Goal: Information Seeking & Learning: Learn about a topic

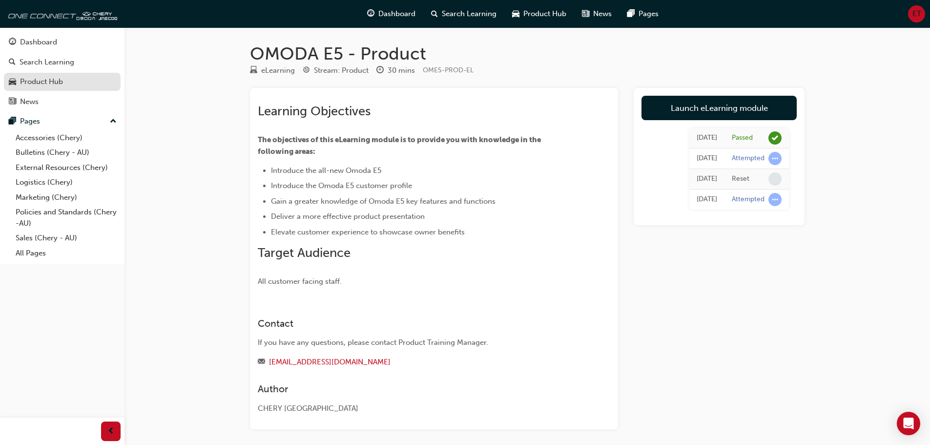
click at [66, 87] on div "Product Hub" at bounding box center [62, 82] width 107 height 12
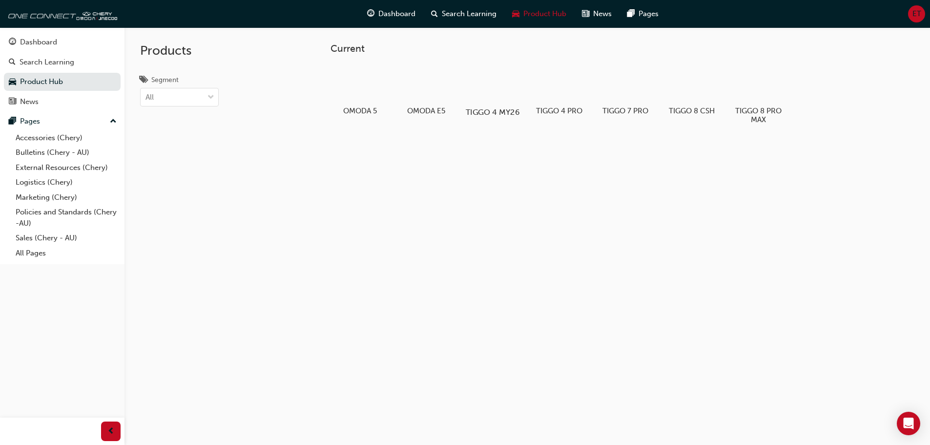
click at [490, 109] on h5 "TIGGO 4 MY26" at bounding box center [492, 111] width 54 height 9
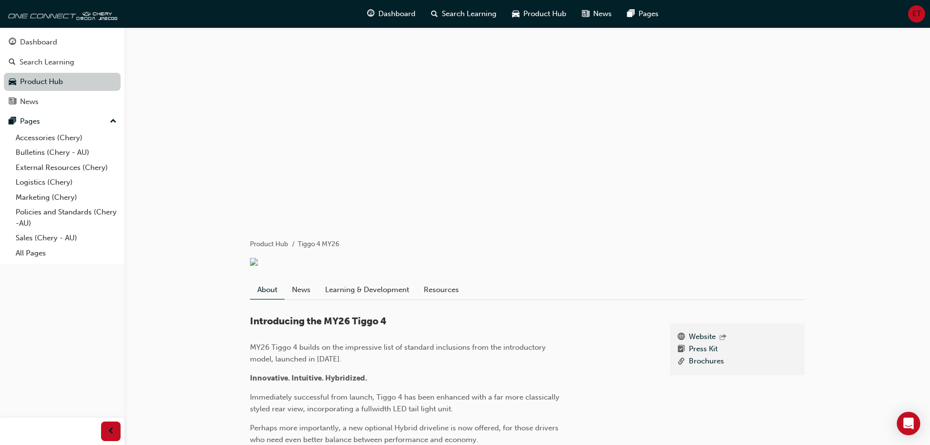
click at [97, 80] on link "Product Hub" at bounding box center [62, 82] width 117 height 18
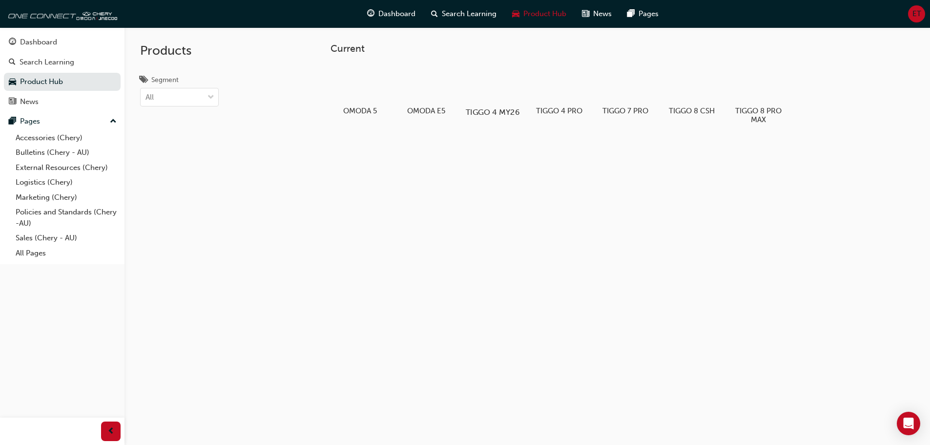
click at [489, 97] on div at bounding box center [492, 83] width 54 height 39
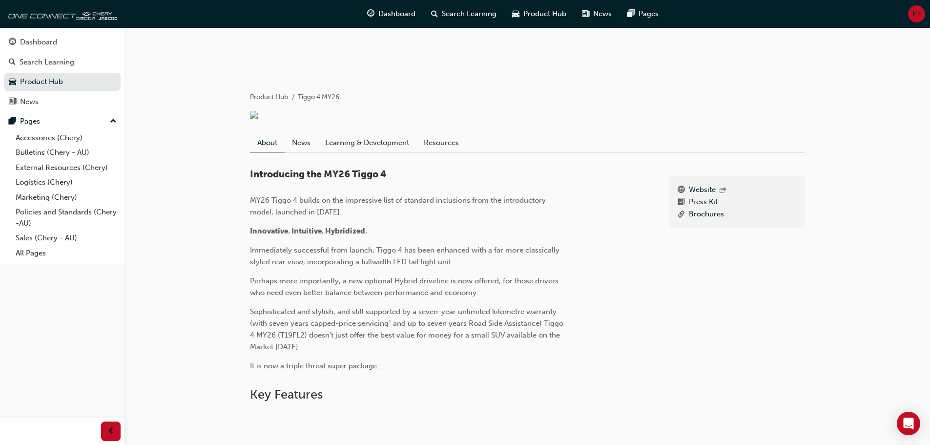
scroll to position [146, 0]
click at [353, 148] on link "Learning & Development" at bounding box center [367, 143] width 99 height 19
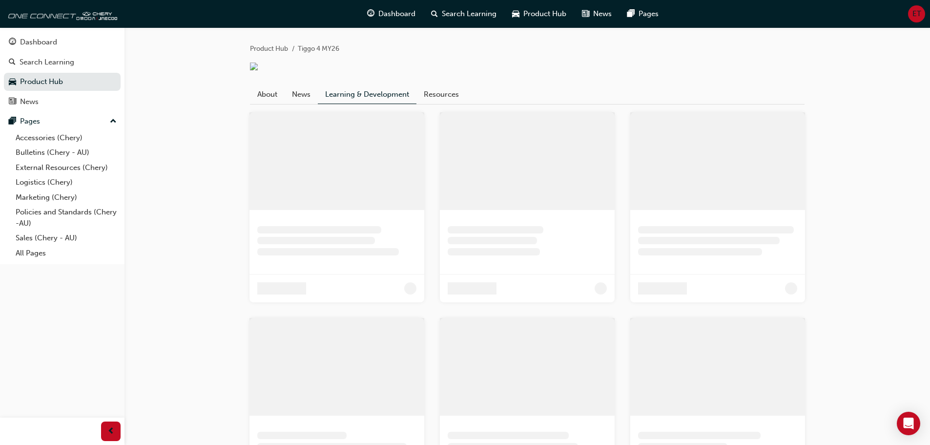
scroll to position [61, 0]
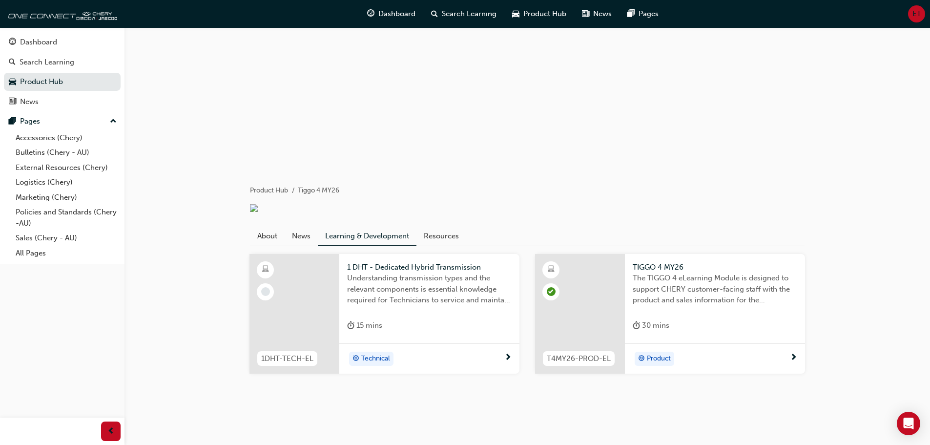
click at [789, 360] on div "Product" at bounding box center [711, 358] width 157 height 15
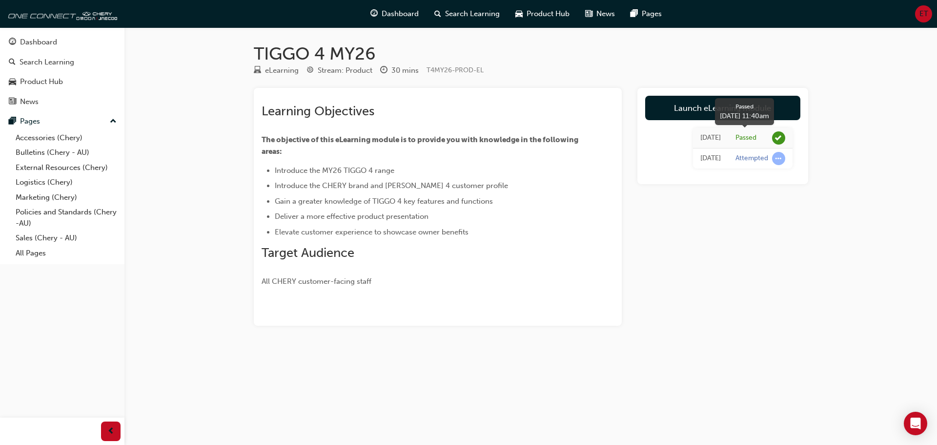
click at [781, 137] on span "learningRecordVerb_PASS-icon" at bounding box center [778, 137] width 13 height 13
click at [723, 106] on link "Launch eLearning module" at bounding box center [722, 108] width 155 height 24
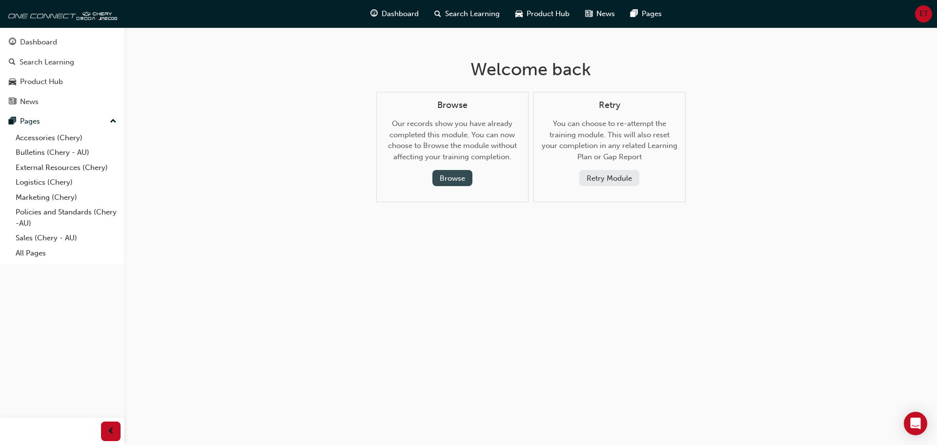
click at [468, 176] on button "Browse" at bounding box center [452, 178] width 40 height 16
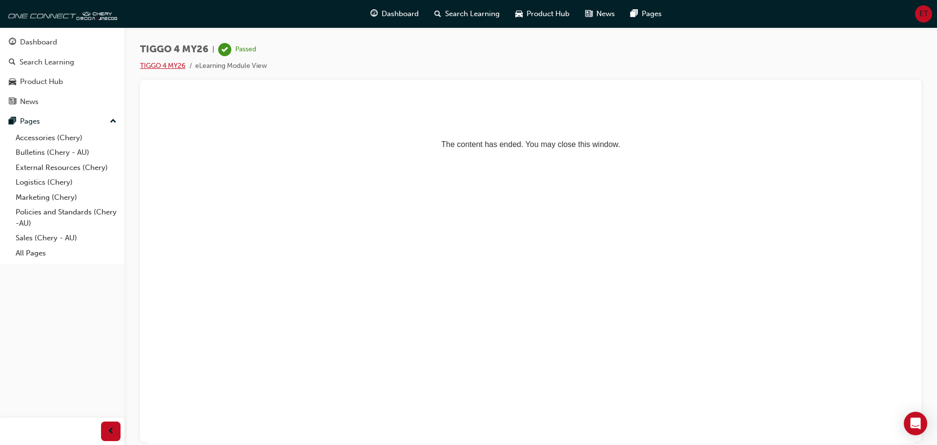
click at [173, 65] on link "TIGGO 4 MY26" at bounding box center [162, 65] width 45 height 8
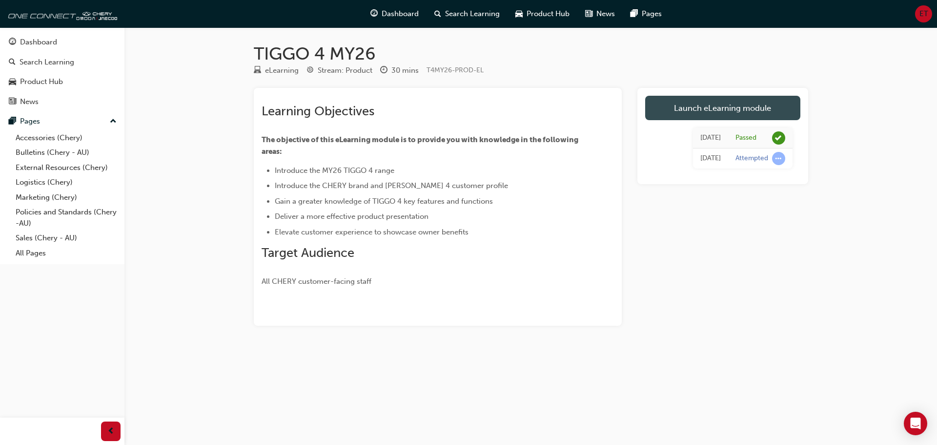
click at [707, 114] on link "Launch eLearning module" at bounding box center [722, 108] width 155 height 24
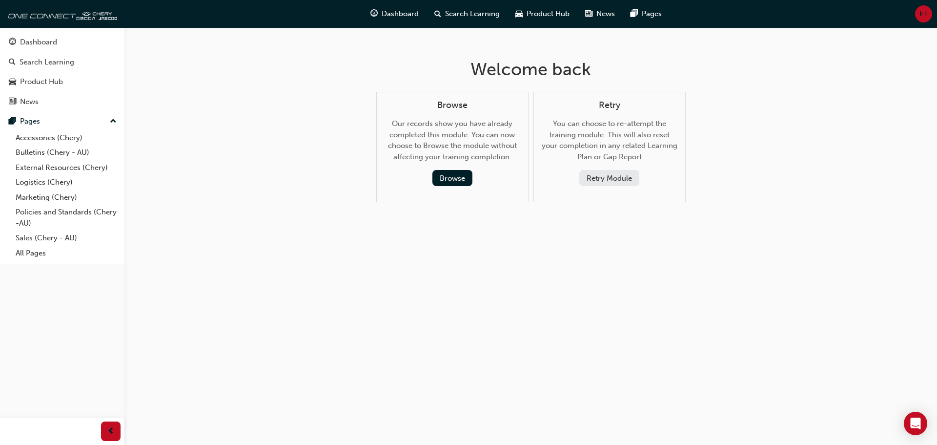
click at [620, 179] on button "Retry Module" at bounding box center [609, 178] width 60 height 16
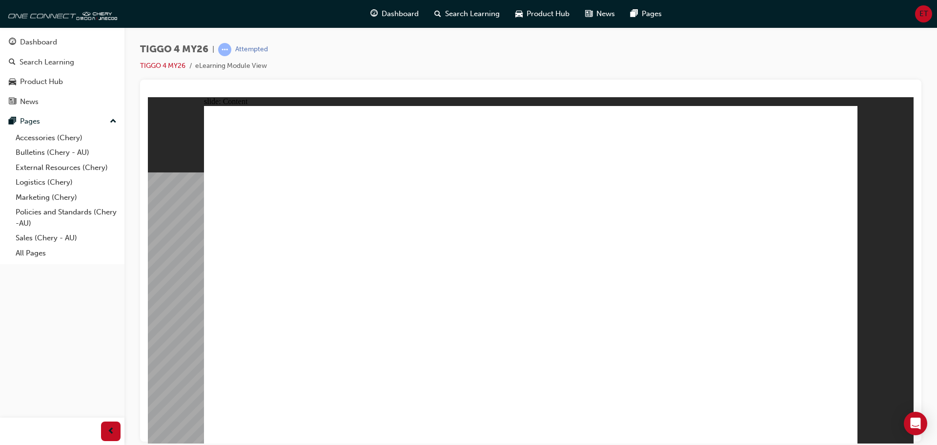
drag, startPoint x: 551, startPoint y: 343, endPoint x: 556, endPoint y: 346, distance: 5.9
drag, startPoint x: 615, startPoint y: 338, endPoint x: 634, endPoint y: 357, distance: 26.9
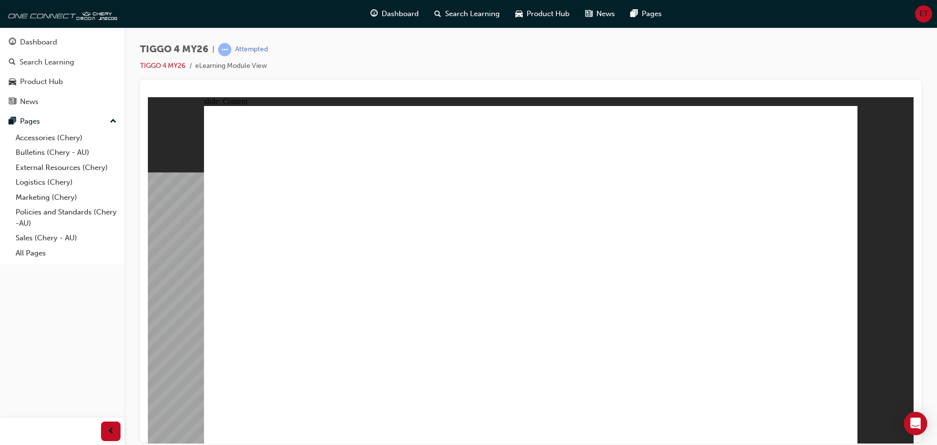
drag, startPoint x: 441, startPoint y: 361, endPoint x: 457, endPoint y: 369, distance: 18.6
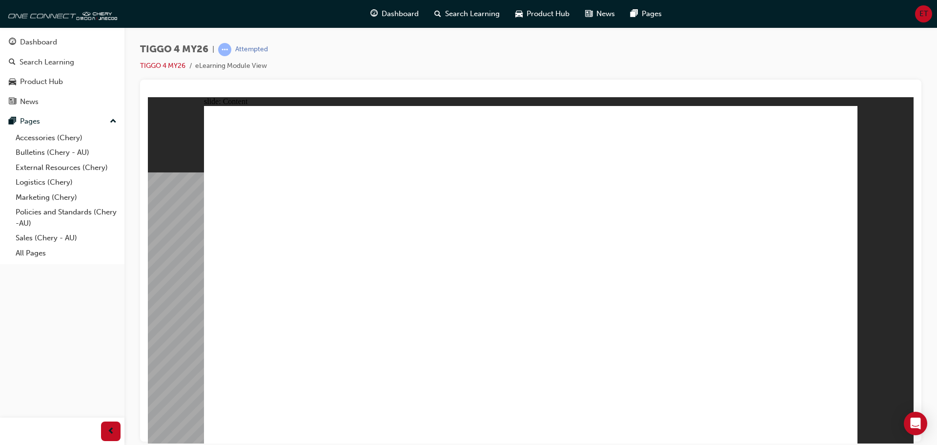
drag, startPoint x: 578, startPoint y: 324, endPoint x: 526, endPoint y: 294, distance: 60.1
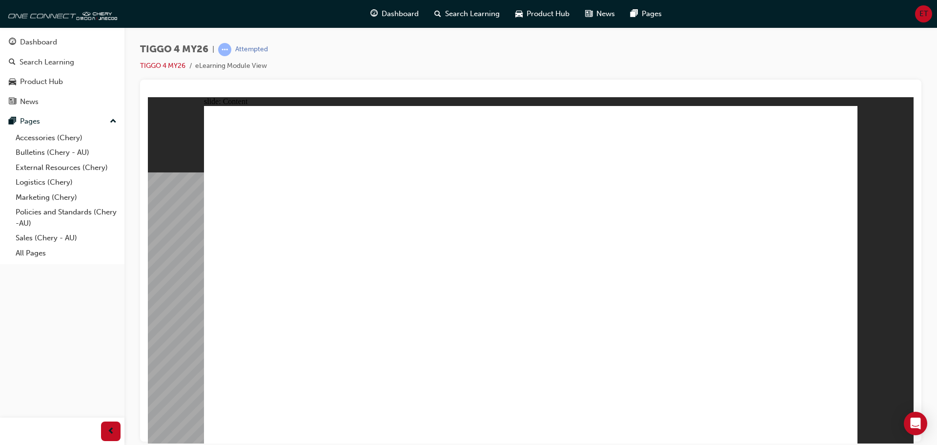
drag, startPoint x: 831, startPoint y: 424, endPoint x: 838, endPoint y: 427, distance: 7.2
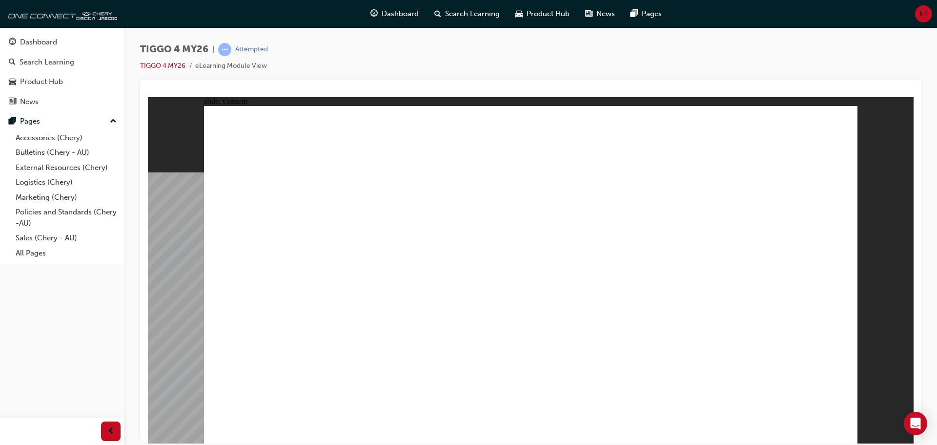
radio input "true"
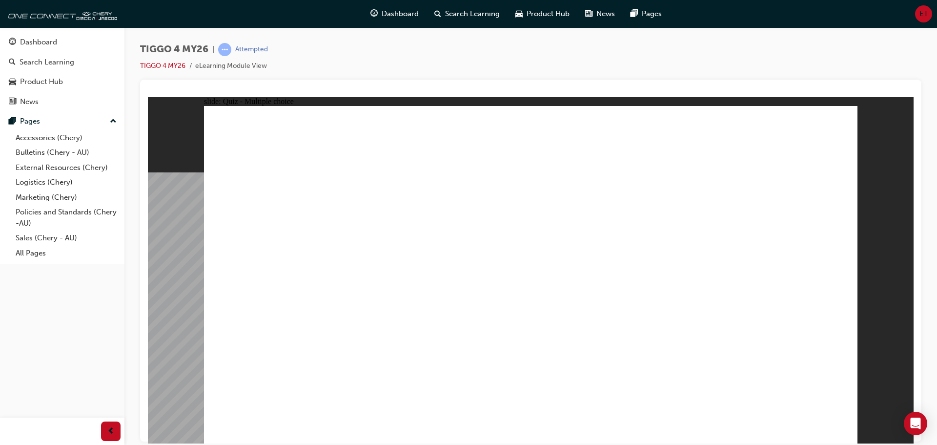
drag, startPoint x: 530, startPoint y: 217, endPoint x: 664, endPoint y: 344, distance: 184.7
drag, startPoint x: 629, startPoint y: 224, endPoint x: 502, endPoint y: 356, distance: 183.0
drag, startPoint x: 427, startPoint y: 222, endPoint x: 413, endPoint y: 361, distance: 139.7
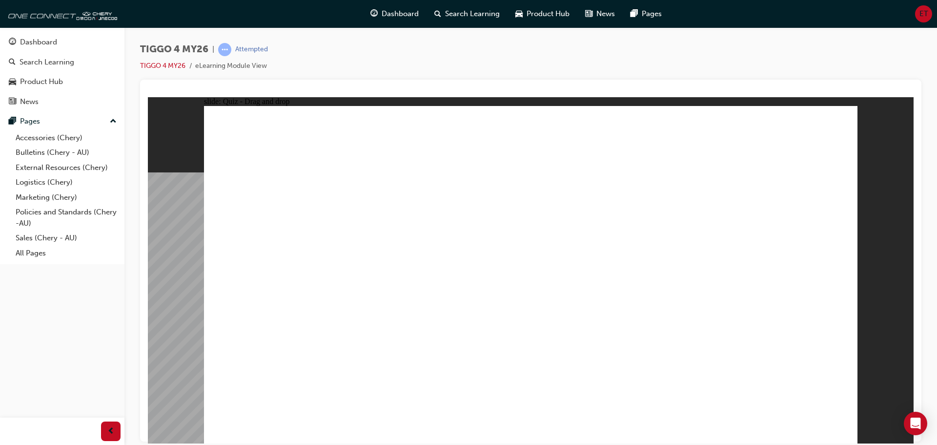
drag, startPoint x: 557, startPoint y: 353, endPoint x: 295, endPoint y: 353, distance: 262.1
drag, startPoint x: 287, startPoint y: 216, endPoint x: 546, endPoint y: 342, distance: 287.7
drag, startPoint x: 795, startPoint y: 221, endPoint x: 801, endPoint y: 366, distance: 145.1
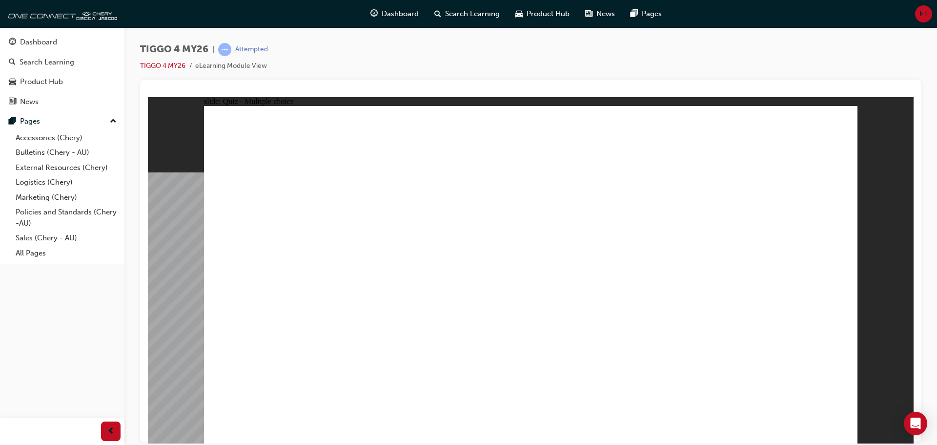
radio input "true"
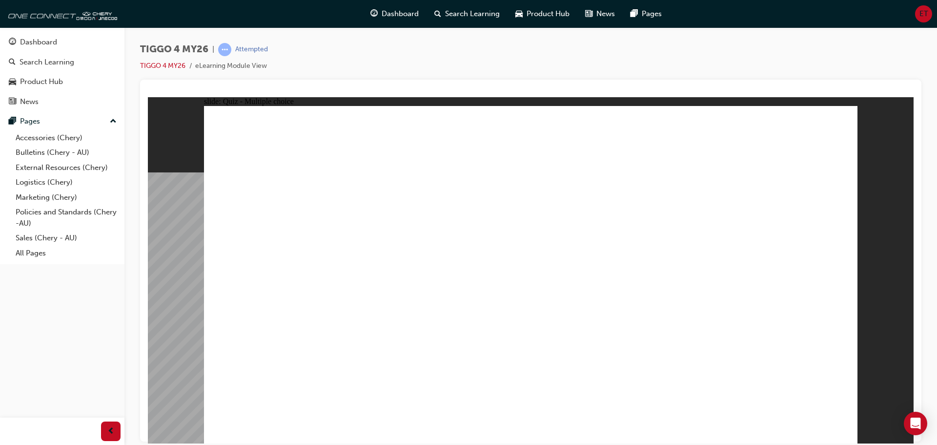
radio input "true"
drag, startPoint x: 419, startPoint y: 312, endPoint x: 759, endPoint y: 221, distance: 352.6
drag, startPoint x: 431, startPoint y: 245, endPoint x: 615, endPoint y: 203, distance: 188.8
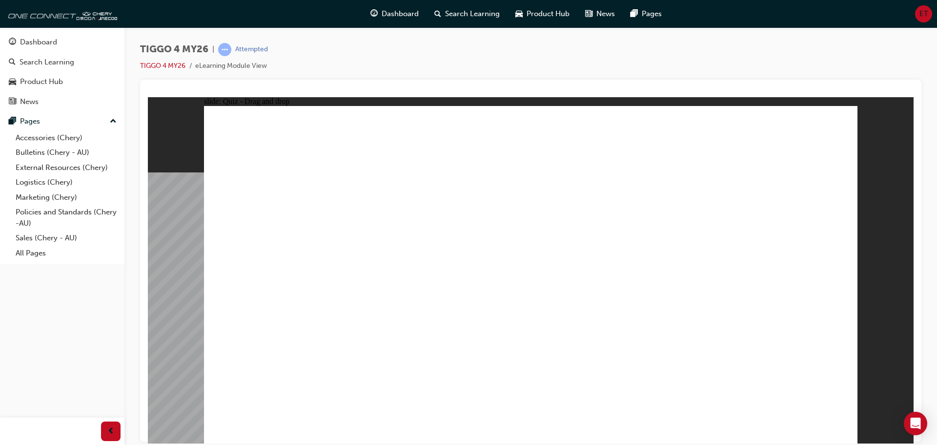
drag, startPoint x: 318, startPoint y: 345, endPoint x: 778, endPoint y: 246, distance: 470.7
drag, startPoint x: 297, startPoint y: 316, endPoint x: 602, endPoint y: 231, distance: 316.6
drag, startPoint x: 308, startPoint y: 271, endPoint x: 707, endPoint y: 257, distance: 399.5
drag, startPoint x: 315, startPoint y: 245, endPoint x: 629, endPoint y: 243, distance: 313.8
drag, startPoint x: 419, startPoint y: 286, endPoint x: 736, endPoint y: 305, distance: 316.8
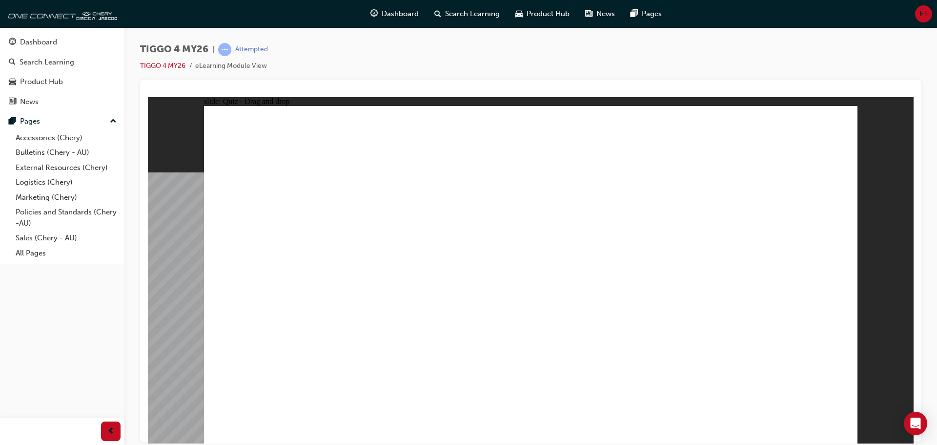
radio input "true"
drag, startPoint x: 429, startPoint y: 333, endPoint x: 433, endPoint y: 336, distance: 5.6
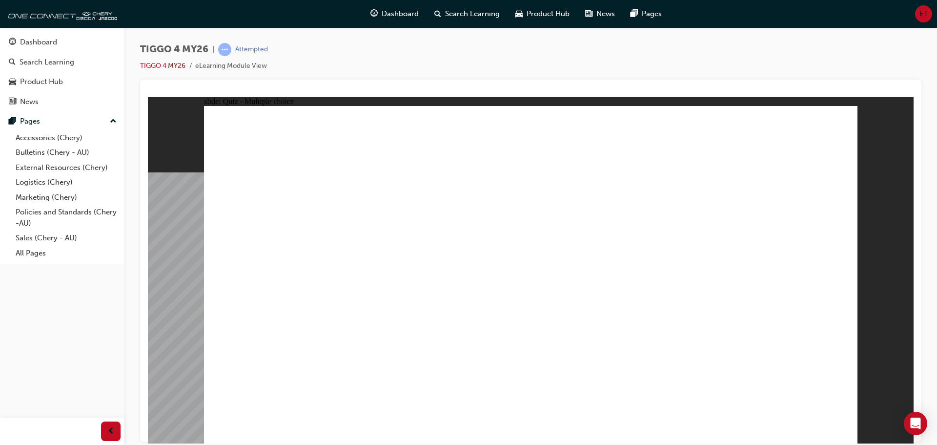
radio input "true"
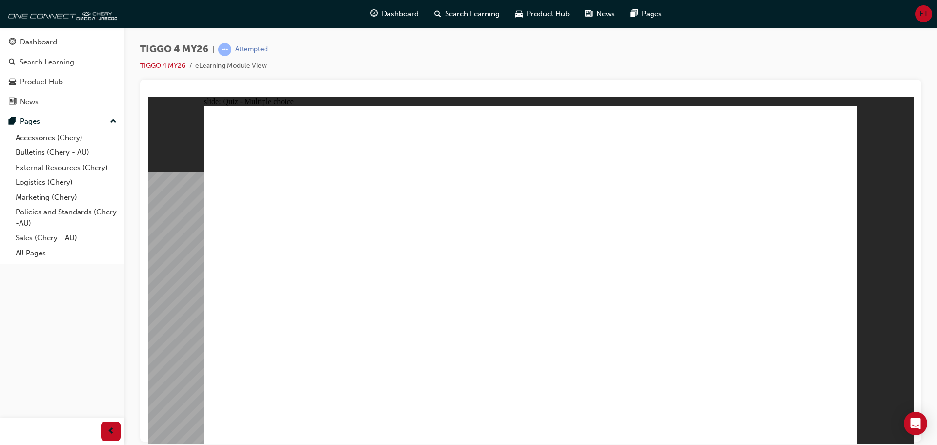
radio input "true"
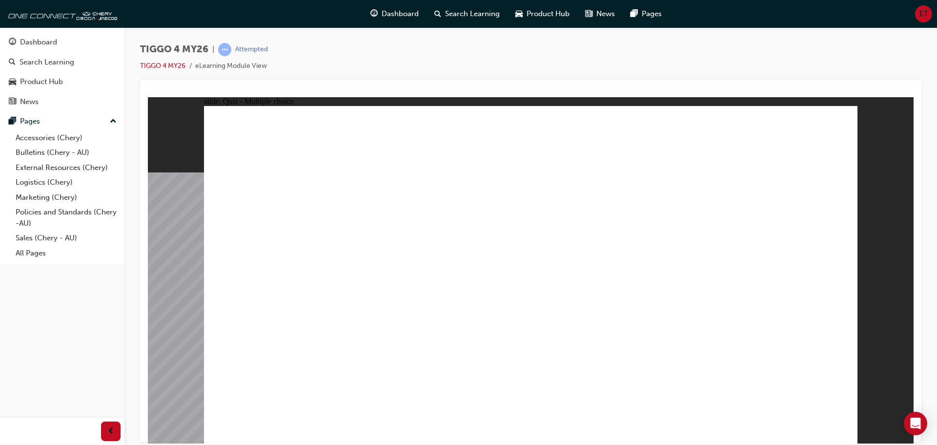
radio input "true"
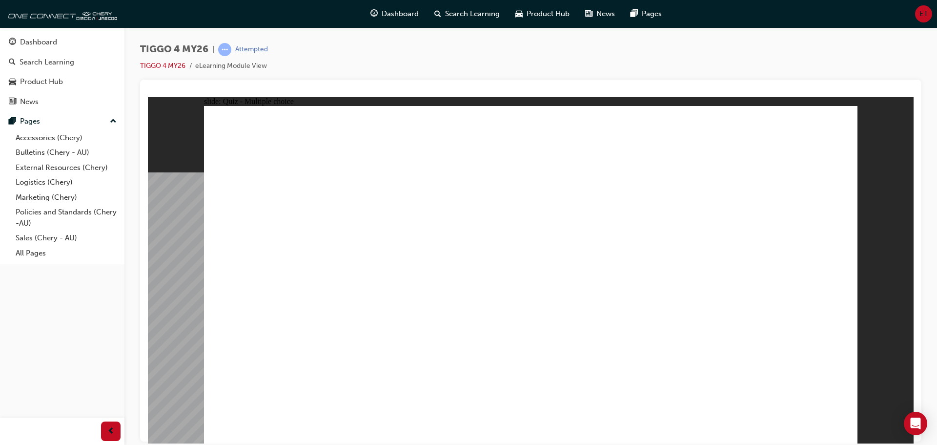
radio input "true"
